Goal: Task Accomplishment & Management: Complete application form

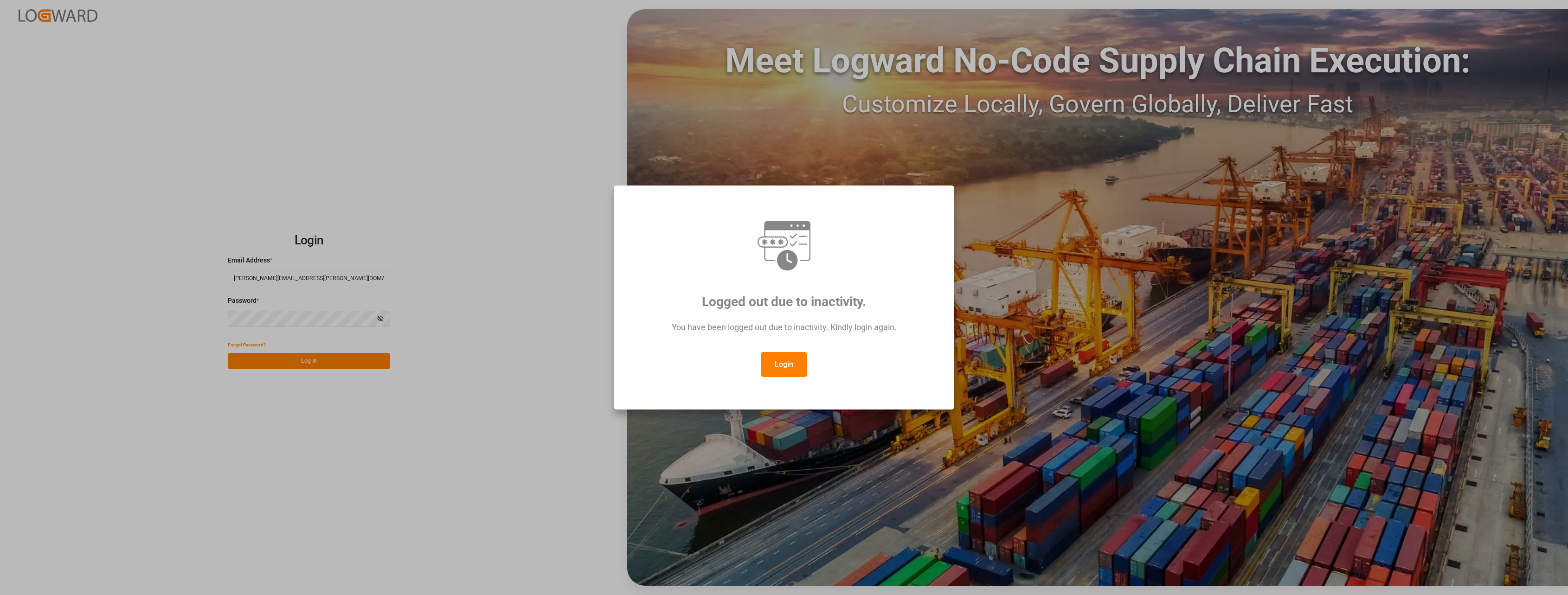
click at [773, 360] on button "Login" at bounding box center [784, 364] width 46 height 25
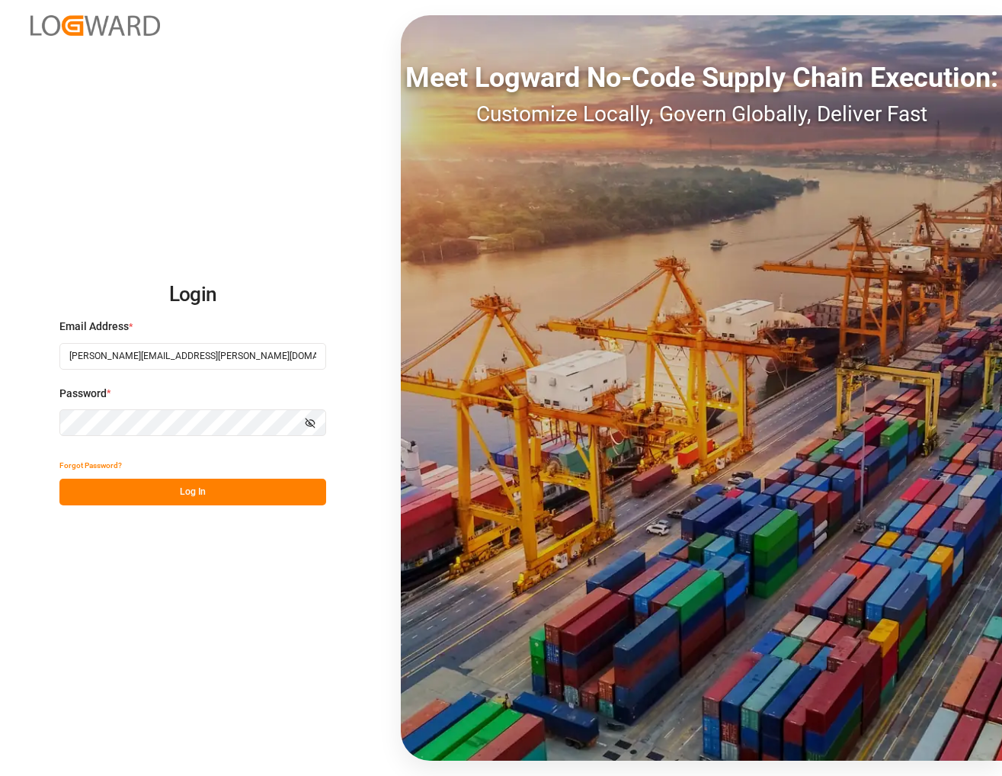
click at [242, 485] on button "Log In" at bounding box center [192, 492] width 267 height 27
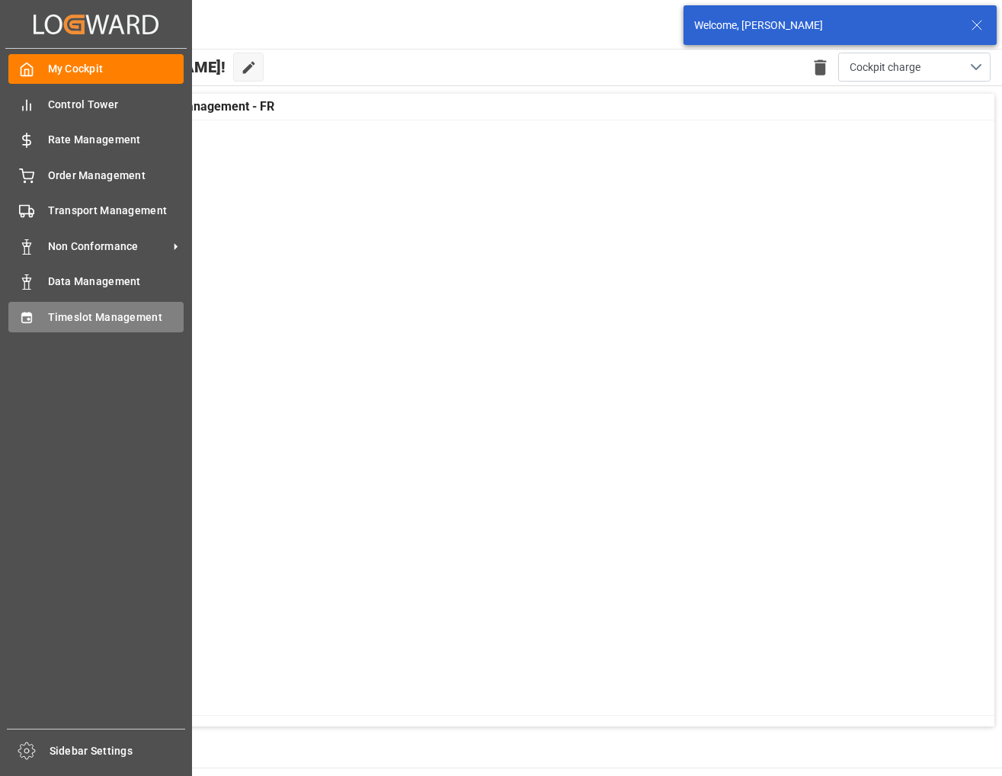
click at [43, 313] on div "Timeslot Management Timeslot Management" at bounding box center [95, 317] width 175 height 30
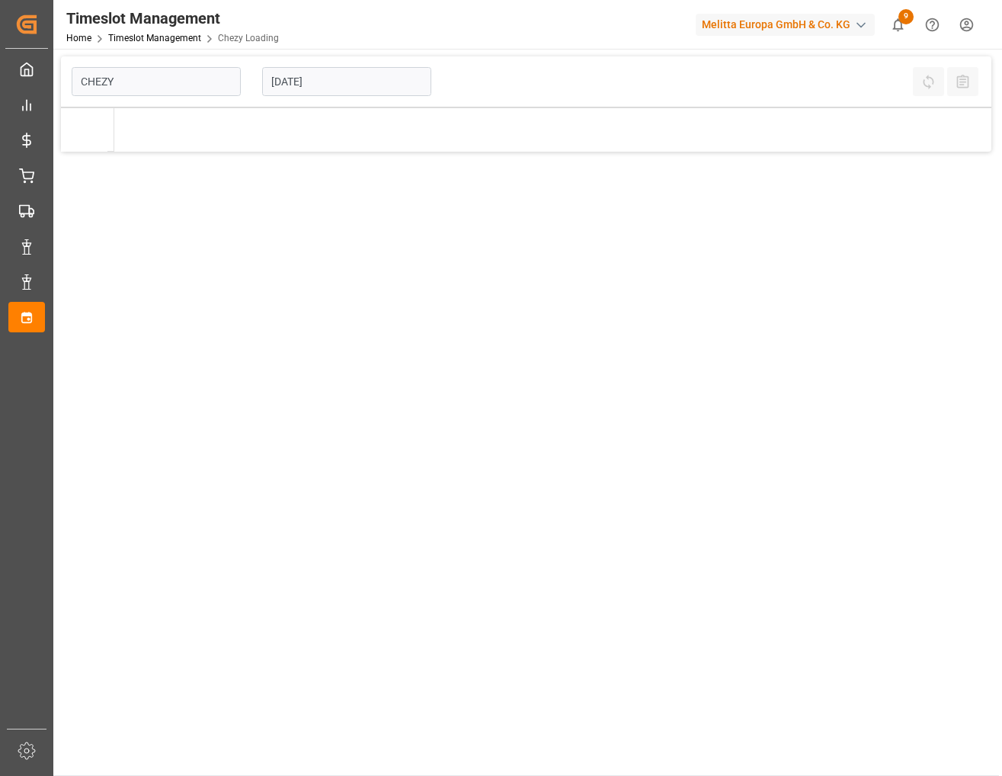
type input "Chezy Loading"
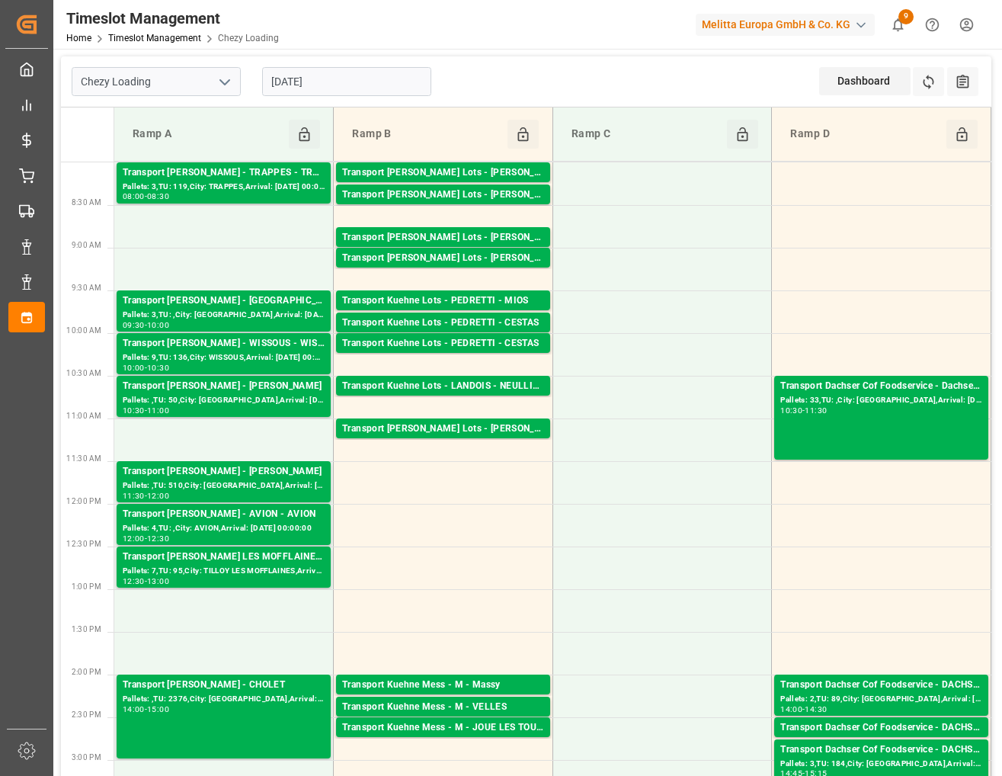
click at [351, 78] on input "[DATE]" at bounding box center [346, 81] width 169 height 29
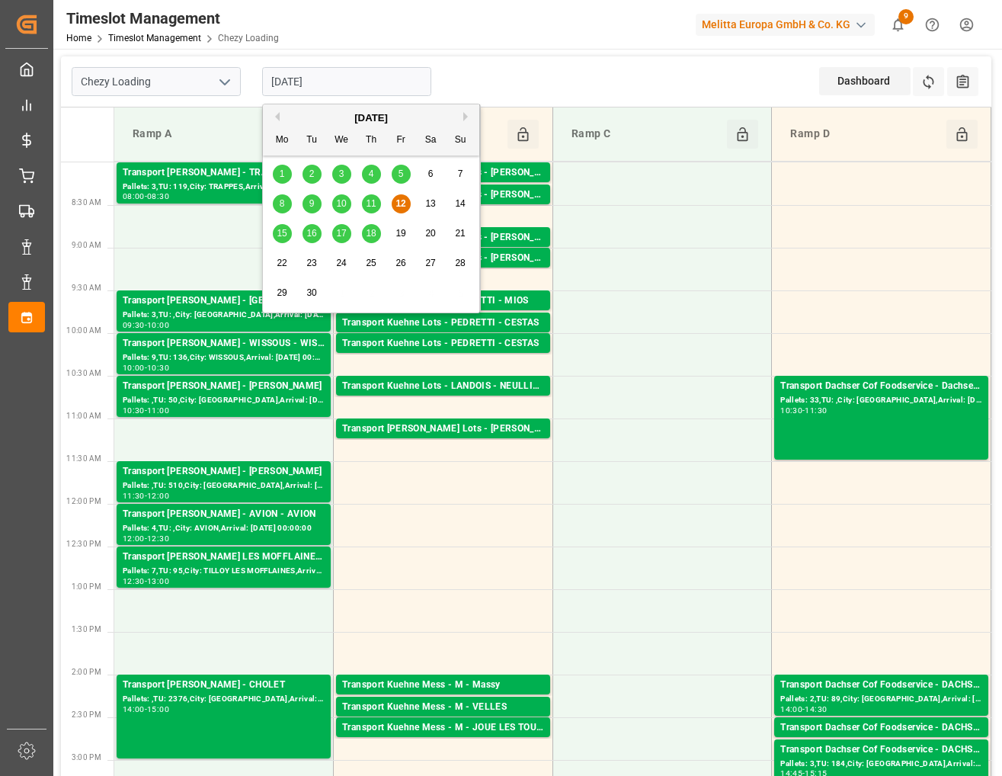
click at [287, 235] on span "15" at bounding box center [282, 233] width 10 height 11
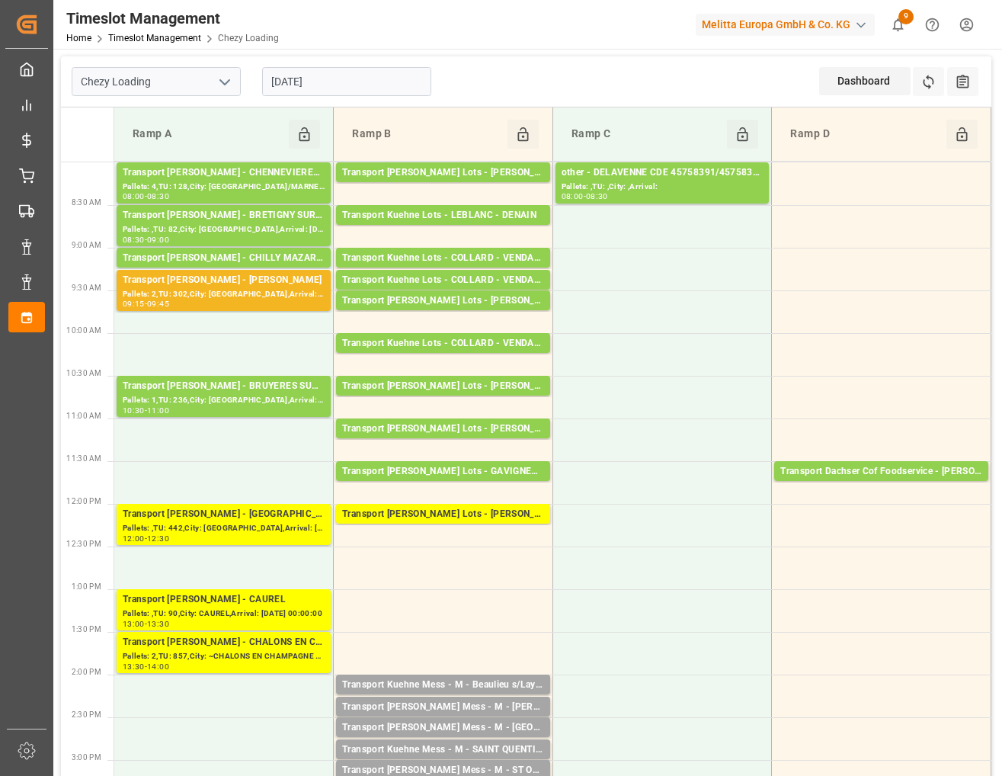
click at [370, 86] on input "[DATE]" at bounding box center [346, 81] width 169 height 29
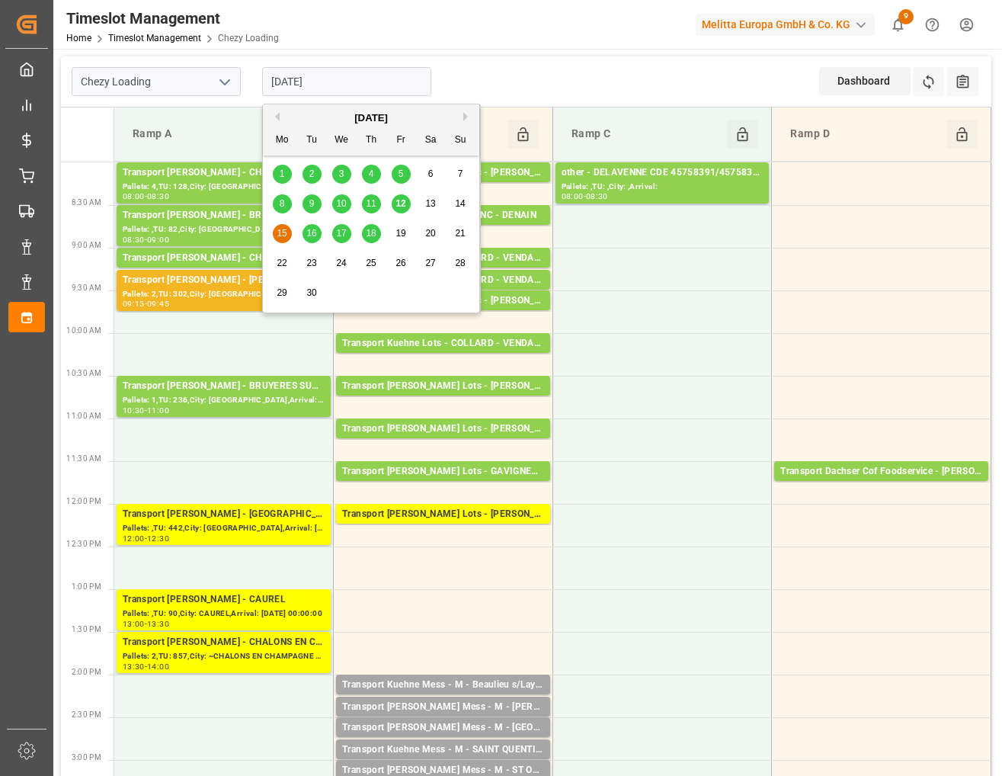
click at [316, 229] on span "16" at bounding box center [311, 233] width 10 height 11
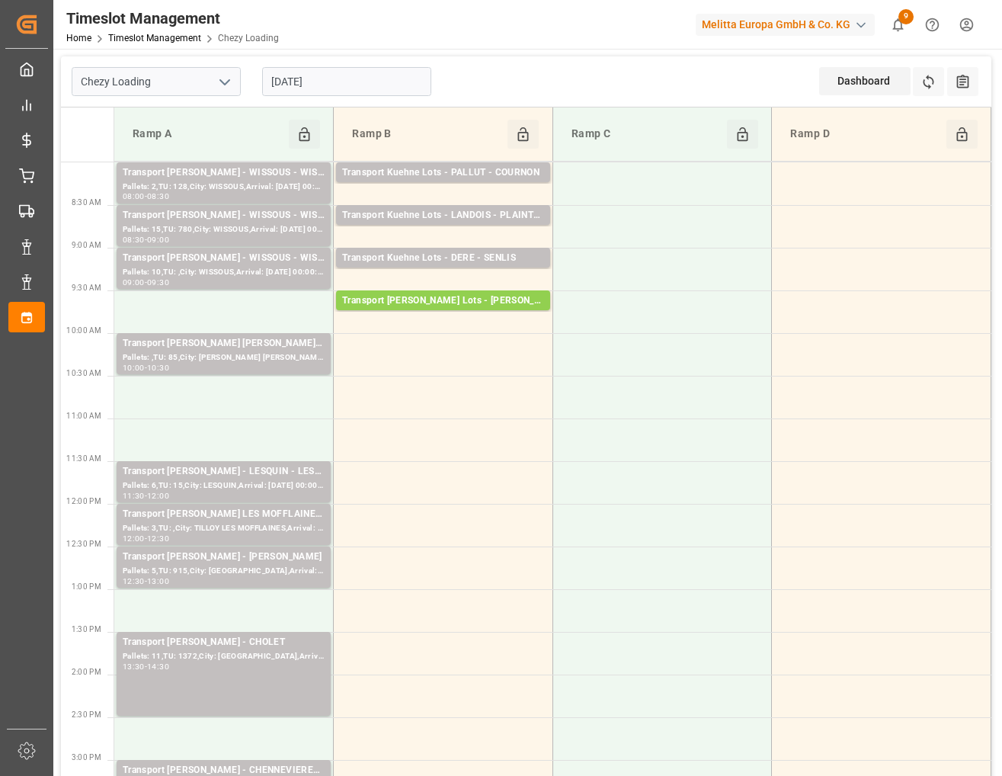
click at [345, 84] on input "[DATE]" at bounding box center [346, 81] width 169 height 29
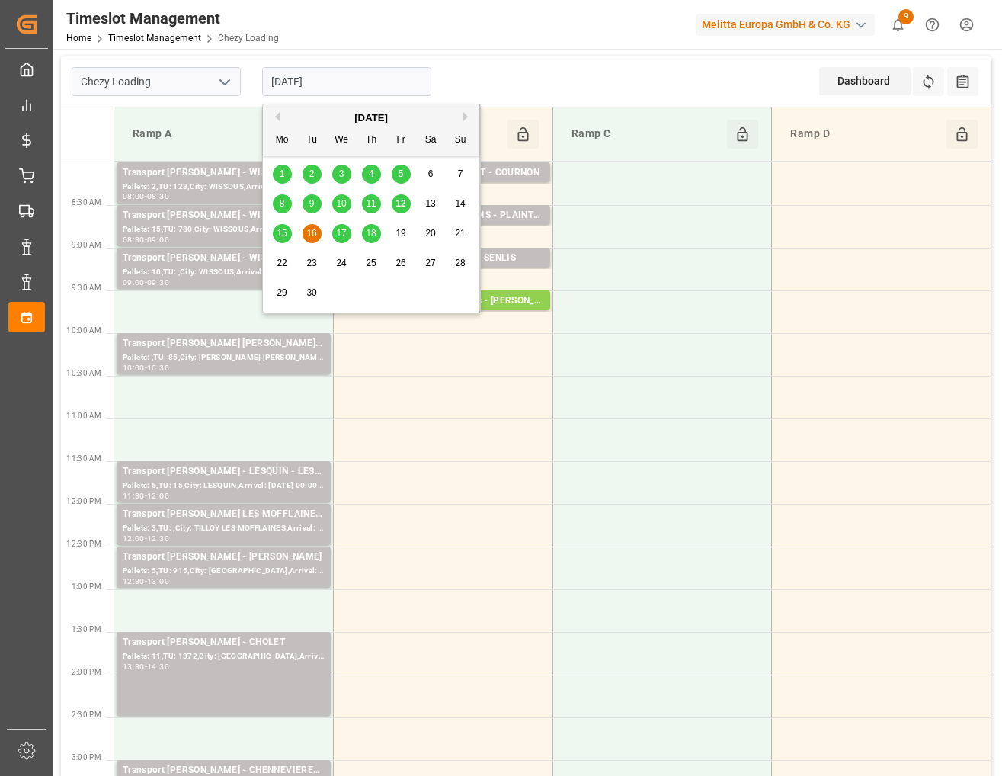
click at [341, 233] on span "17" at bounding box center [341, 233] width 10 height 11
type input "[DATE]"
